Goal: Complete application form: Complete application form

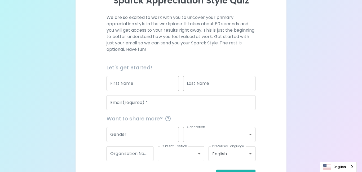
scroll to position [70, 0]
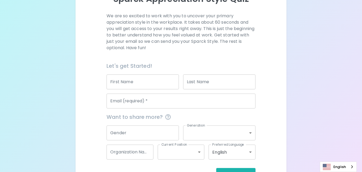
click at [142, 88] on input "First Name" at bounding box center [143, 81] width 72 height 15
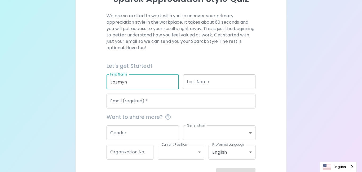
type input "Jazmyn"
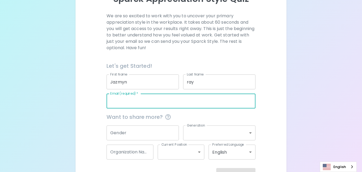
click at [111, 82] on input "Jazmyn" at bounding box center [143, 81] width 72 height 15
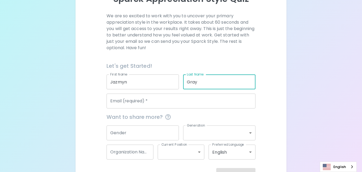
type input "Gray"
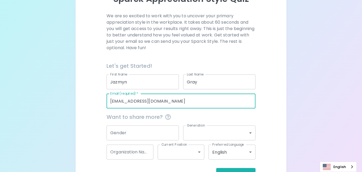
type input "[EMAIL_ADDRESS][DOMAIN_NAME]"
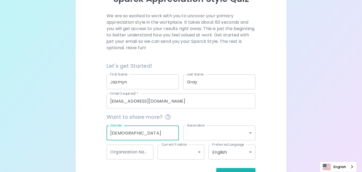
type input "[DEMOGRAPHIC_DATA]"
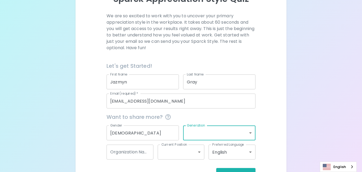
click at [215, 131] on body "Sparck Appreciation Style Quiz We are so excited to work with you to uncover yo…" at bounding box center [181, 59] width 362 height 259
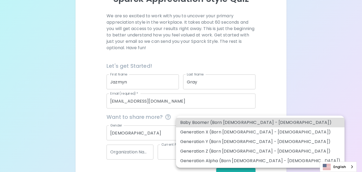
click at [211, 141] on li "Generation Y (Born [DEMOGRAPHIC_DATA] - [DEMOGRAPHIC_DATA])" at bounding box center [260, 142] width 169 height 10
type input "generation_y"
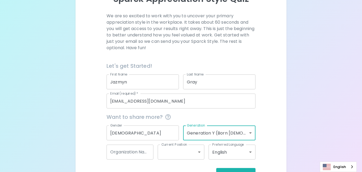
scroll to position [88, 0]
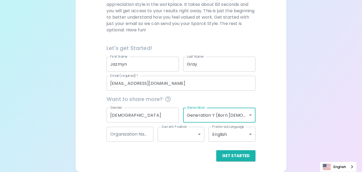
click at [141, 135] on div "Organization Name Organization Name" at bounding box center [130, 134] width 47 height 15
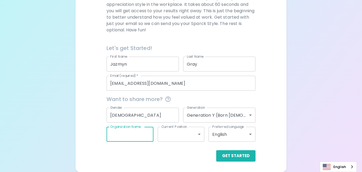
type input "CrossPurpose"
click at [179, 132] on body "Sparck Appreciation Style Quiz We are so excited to work with you to uncover yo…" at bounding box center [181, 41] width 362 height 259
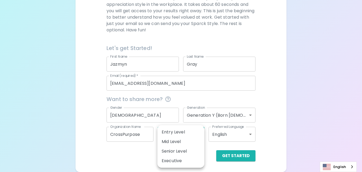
click at [175, 154] on li "Senior Level" at bounding box center [181, 151] width 47 height 10
type input "senior_level"
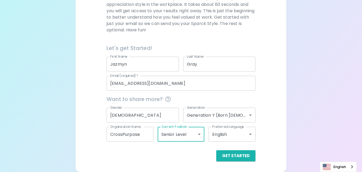
click at [232, 139] on body "Sparck Appreciation Style Quiz We are so excited to work with you to uncover yo…" at bounding box center [181, 41] width 362 height 259
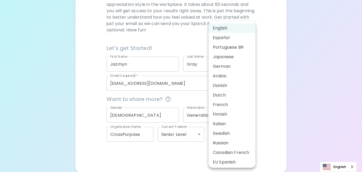
click at [183, 151] on div at bounding box center [181, 86] width 362 height 172
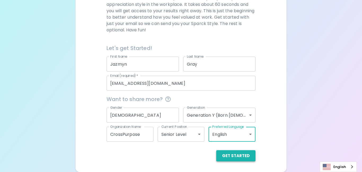
click at [228, 153] on button "Get Started" at bounding box center [235, 155] width 39 height 11
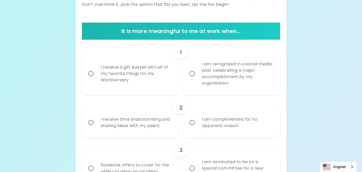
click at [149, 77] on div "I receive a gift basket with all of my favorite things for my Workiversary" at bounding box center [137, 74] width 80 height 32
click at [97, 77] on input "I receive a gift basket with all of my favorite things for my Workiversary" at bounding box center [90, 73] width 11 height 11
radio input "true"
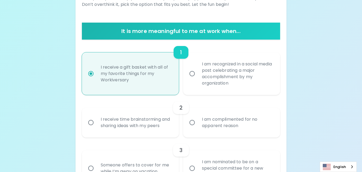
scroll to position [130, 0]
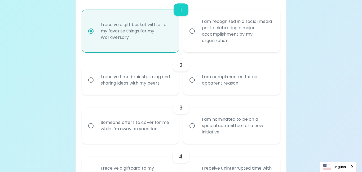
click at [161, 85] on div "I receive time brainstorming and sharing ideas with my peers" at bounding box center [137, 79] width 80 height 25
click at [97, 85] on input "I receive time brainstorming and sharing ideas with my peers" at bounding box center [90, 79] width 11 height 11
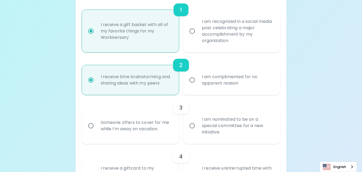
scroll to position [172, 0]
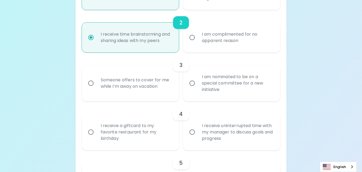
radio input "true"
click at [235, 88] on div "I am nominated to be on a special committee for a new initiative" at bounding box center [238, 83] width 80 height 32
click at [198, 88] on input "I am nominated to be on a special committee for a new initiative" at bounding box center [192, 82] width 11 height 11
radio input "false"
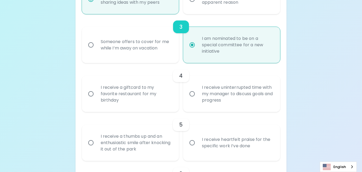
scroll to position [215, 0]
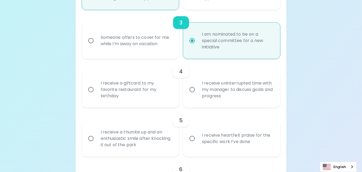
radio input "true"
click at [110, 105] on label "I receive a giftcard to my favorite restaurant for my birthday" at bounding box center [127, 89] width 97 height 36
click at [97, 95] on input "I receive a giftcard to my favorite restaurant for my birthday" at bounding box center [90, 89] width 11 height 11
radio input "false"
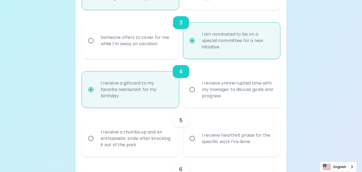
scroll to position [257, 0]
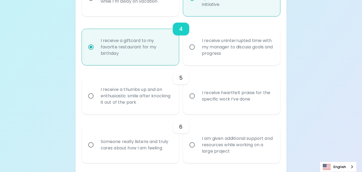
radio input "true"
click at [201, 102] on div "I receive heartfelt praise for the specific work I’ve done" at bounding box center [238, 95] width 80 height 25
click at [198, 101] on input "I receive heartfelt praise for the specific work I’ve done" at bounding box center [192, 95] width 11 height 11
radio input "false"
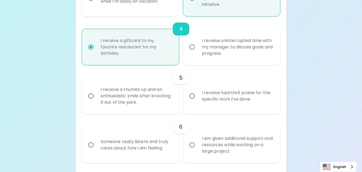
radio input "false"
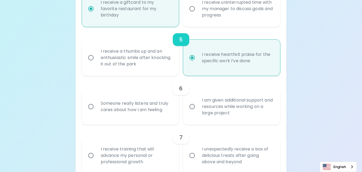
scroll to position [300, 0]
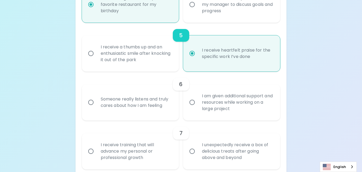
radio input "true"
click at [198, 101] on div "I am given additional support and resources while working on a large project" at bounding box center [238, 102] width 80 height 32
click at [198, 101] on input "I am given additional support and resources while working on a large project" at bounding box center [192, 102] width 11 height 11
radio input "false"
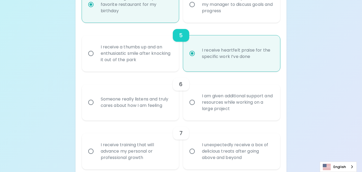
radio input "false"
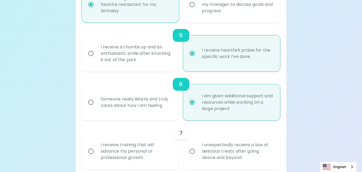
scroll to position [342, 0]
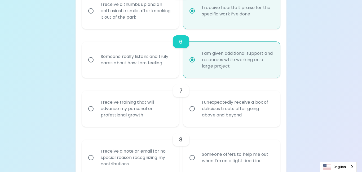
radio input "true"
click at [164, 112] on div "I receive training that will advance my personal or professional growth" at bounding box center [137, 109] width 80 height 32
click at [97, 112] on input "I receive training that will advance my personal or professional growth" at bounding box center [90, 108] width 11 height 11
radio input "false"
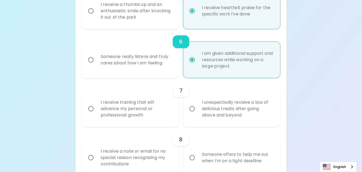
radio input "false"
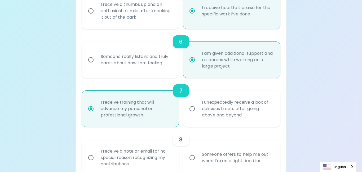
scroll to position [385, 0]
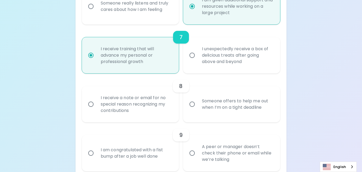
radio input "true"
click at [196, 105] on input "Someone offers to help me out when I’m on a tight deadline" at bounding box center [192, 103] width 11 height 11
radio input "false"
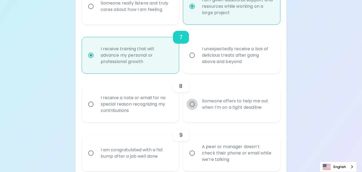
radio input "false"
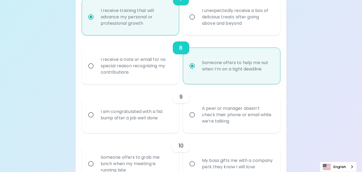
scroll to position [438, 0]
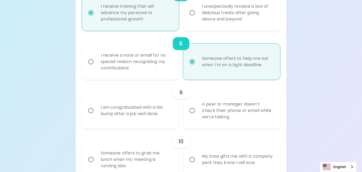
radio input "true"
click at [197, 116] on label "A peer or manager doesn’t check their phone or email while we’re talking" at bounding box center [228, 110] width 97 height 36
click at [197, 116] on input "A peer or manager doesn’t check their phone or email while we’re talking" at bounding box center [192, 110] width 11 height 11
radio input "false"
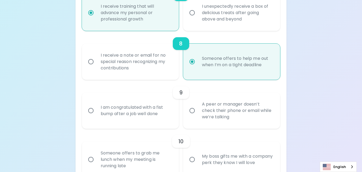
radio input "false"
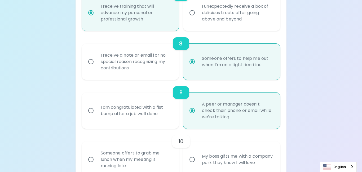
scroll to position [480, 0]
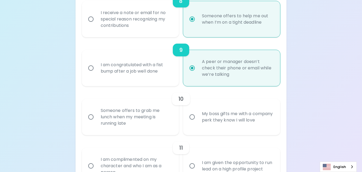
radio input "true"
click at [149, 129] on div "Someone offers to grab me lunch when my meeting is running late" at bounding box center [137, 117] width 80 height 32
click at [97, 122] on input "Someone offers to grab me lunch when my meeting is running late" at bounding box center [90, 116] width 11 height 11
radio input "false"
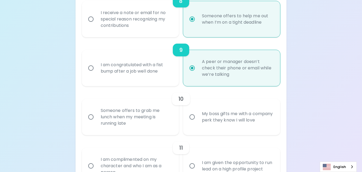
radio input "false"
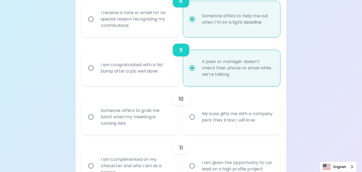
radio input "false"
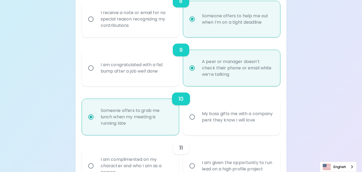
scroll to position [523, 0]
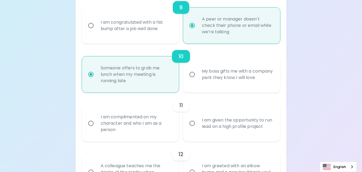
radio input "true"
click at [149, 129] on div "I am complimented on my character and who I am as a person" at bounding box center [137, 123] width 80 height 32
click at [97, 129] on input "I am complimented on my character and who I am as a person" at bounding box center [90, 123] width 11 height 11
radio input "false"
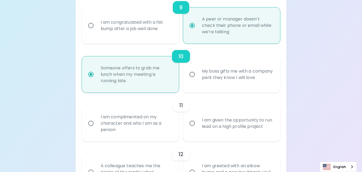
radio input "false"
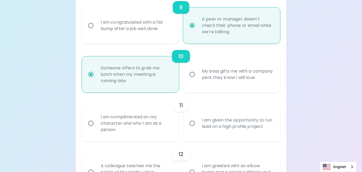
radio input "false"
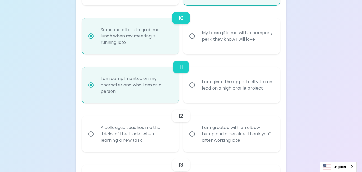
scroll to position [565, 0]
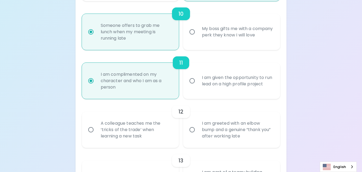
radio input "true"
click at [149, 137] on div "A colleague teaches me the ‘tricks of the trade’ when learning a new task" at bounding box center [137, 130] width 80 height 32
click at [97, 135] on input "A colleague teaches me the ‘tricks of the trade’ when learning a new task" at bounding box center [90, 129] width 11 height 11
radio input "false"
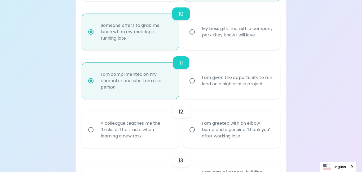
radio input "false"
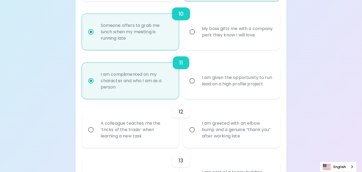
radio input "false"
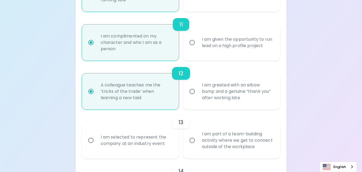
scroll to position [608, 0]
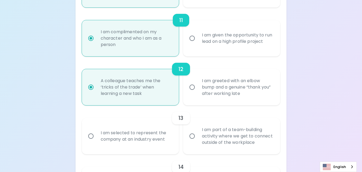
radio input "true"
click at [215, 144] on div "I am part of a team-building activity where we get to connect outside of the wo…" at bounding box center [238, 136] width 80 height 32
click at [198, 141] on input "I am part of a team-building activity where we get to connect outside of the wo…" at bounding box center [192, 135] width 11 height 11
radio input "false"
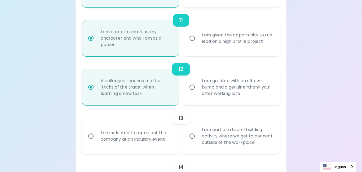
radio input "false"
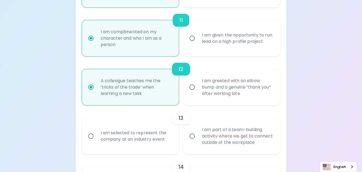
radio input "false"
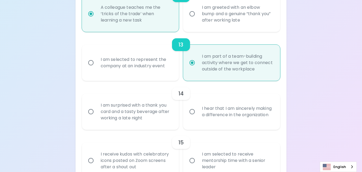
scroll to position [681, 0]
radio input "true"
click at [190, 121] on label "I hear that I am sincerely making a difference in the organization" at bounding box center [228, 111] width 97 height 36
click at [190, 117] on input "I hear that I am sincerely making a difference in the organization" at bounding box center [192, 111] width 11 height 11
radio input "false"
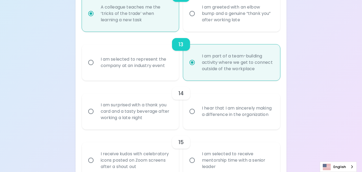
radio input "false"
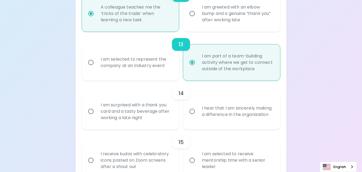
radio input "false"
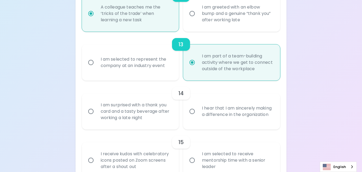
radio input "false"
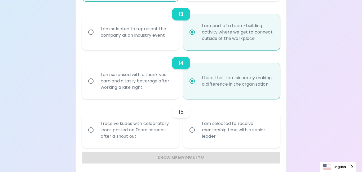
scroll to position [714, 0]
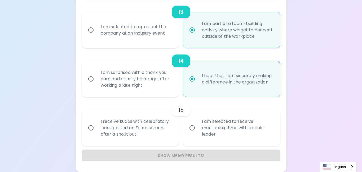
radio input "true"
click at [193, 134] on label "I am selected to receive mentorship time with a senior leader" at bounding box center [228, 128] width 97 height 36
click at [193, 133] on input "I am selected to receive mentorship time with a senior leader" at bounding box center [192, 127] width 11 height 11
radio input "false"
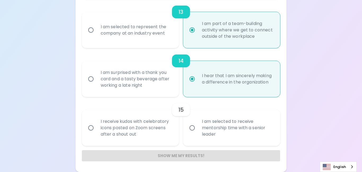
radio input "false"
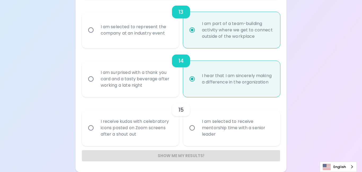
radio input "false"
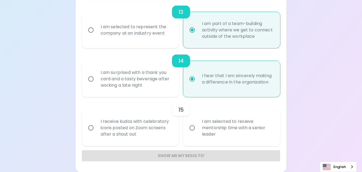
radio input "false"
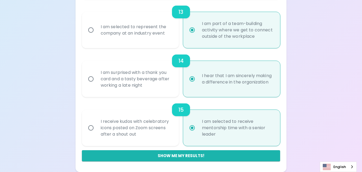
radio input "true"
click at [124, 38] on div "I am selected to represent the company at an industry event" at bounding box center [137, 29] width 80 height 25
click at [97, 36] on input "I am selected to represent the company at an industry event" at bounding box center [90, 29] width 11 height 11
radio input "false"
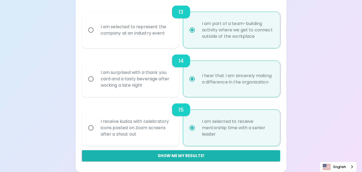
radio input "false"
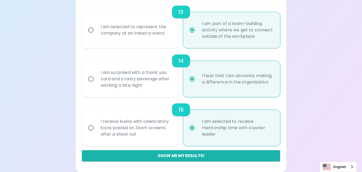
radio input "false"
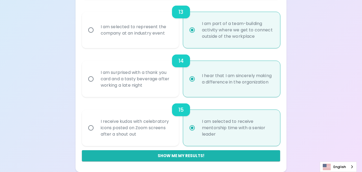
radio input "false"
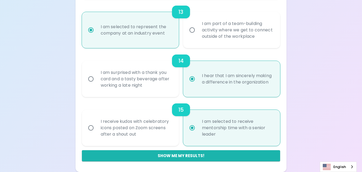
radio input "true"
click at [194, 30] on input "I am part of a team-building activity where we get to connect outside of the wo…" at bounding box center [192, 29] width 11 height 11
radio input "false"
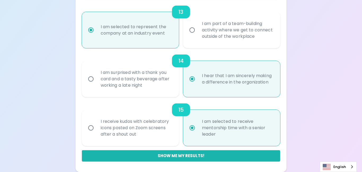
radio input "false"
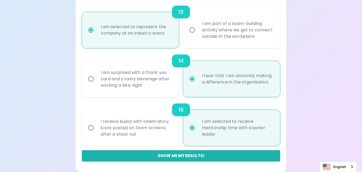
radio input "false"
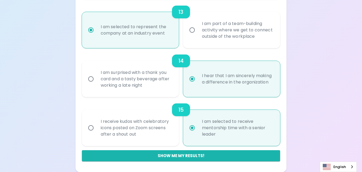
radio input "false"
radio input "true"
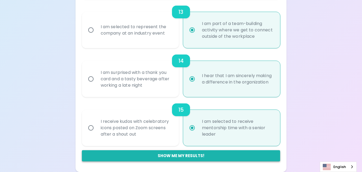
radio input "true"
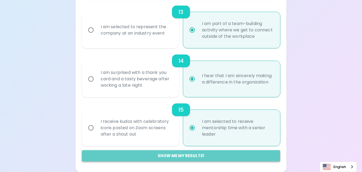
click at [155, 158] on button "Show me my results!" at bounding box center [181, 155] width 199 height 11
radio input "false"
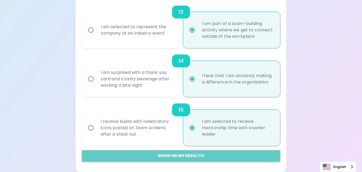
radio input "false"
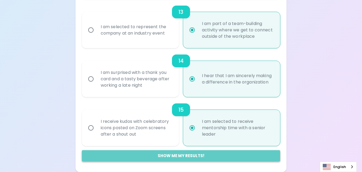
radio input "false"
radio input "true"
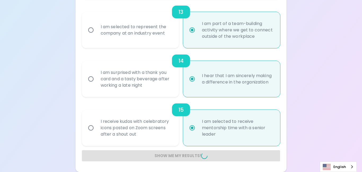
radio input "false"
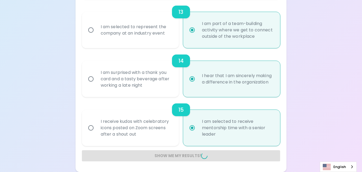
radio input "false"
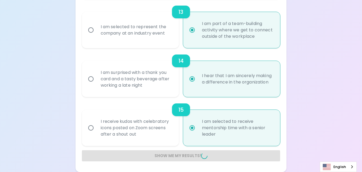
radio input "false"
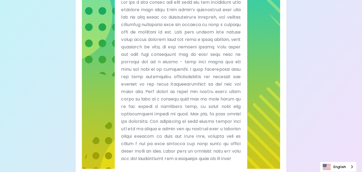
scroll to position [158, 0]
